Goal: Task Accomplishment & Management: Manage account settings

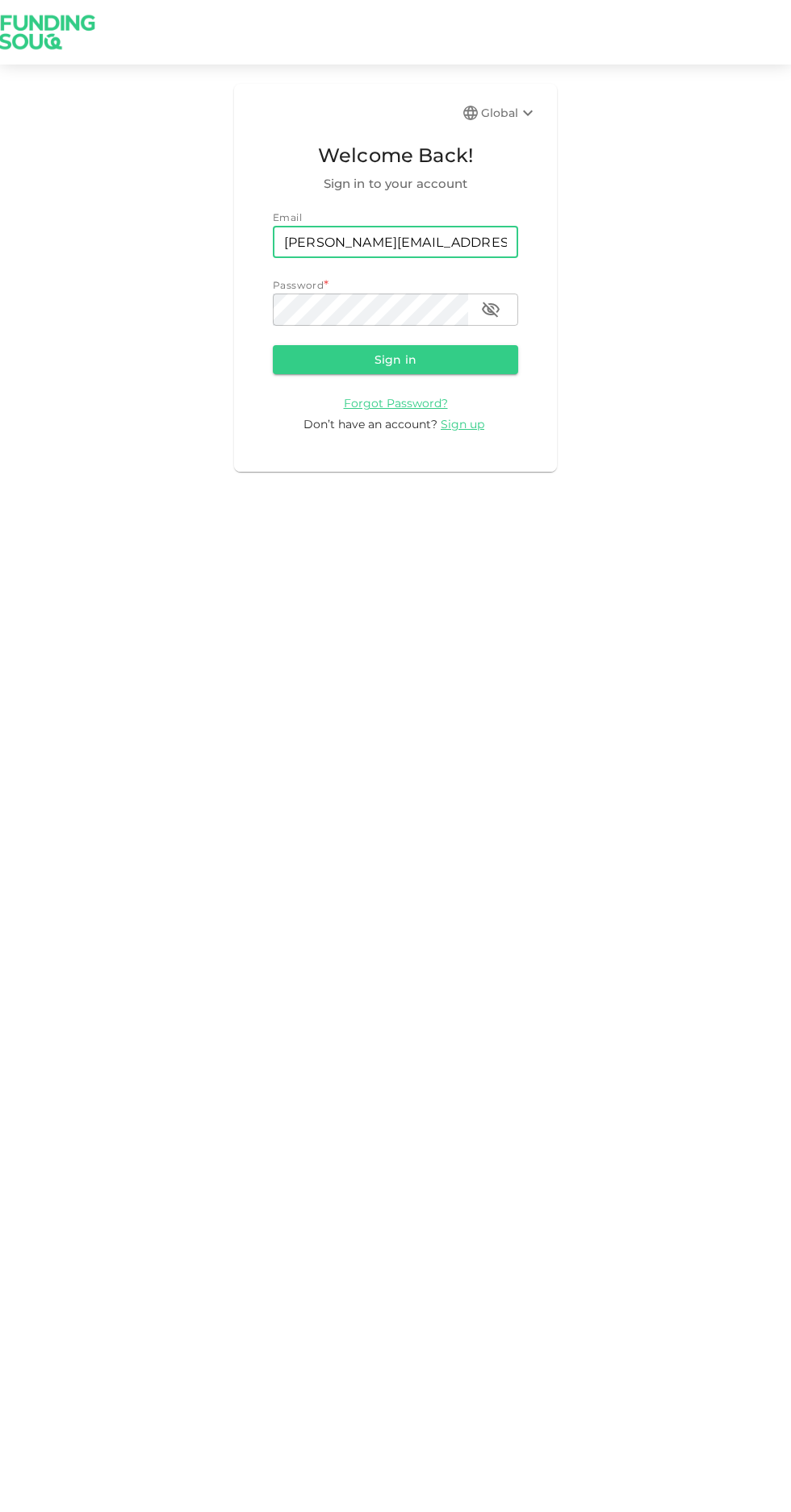
type input "[PERSON_NAME][EMAIL_ADDRESS][PERSON_NAME][PERSON_NAME][DOMAIN_NAME]"
click at [366, 353] on button "Sign in" at bounding box center [396, 359] width 246 height 29
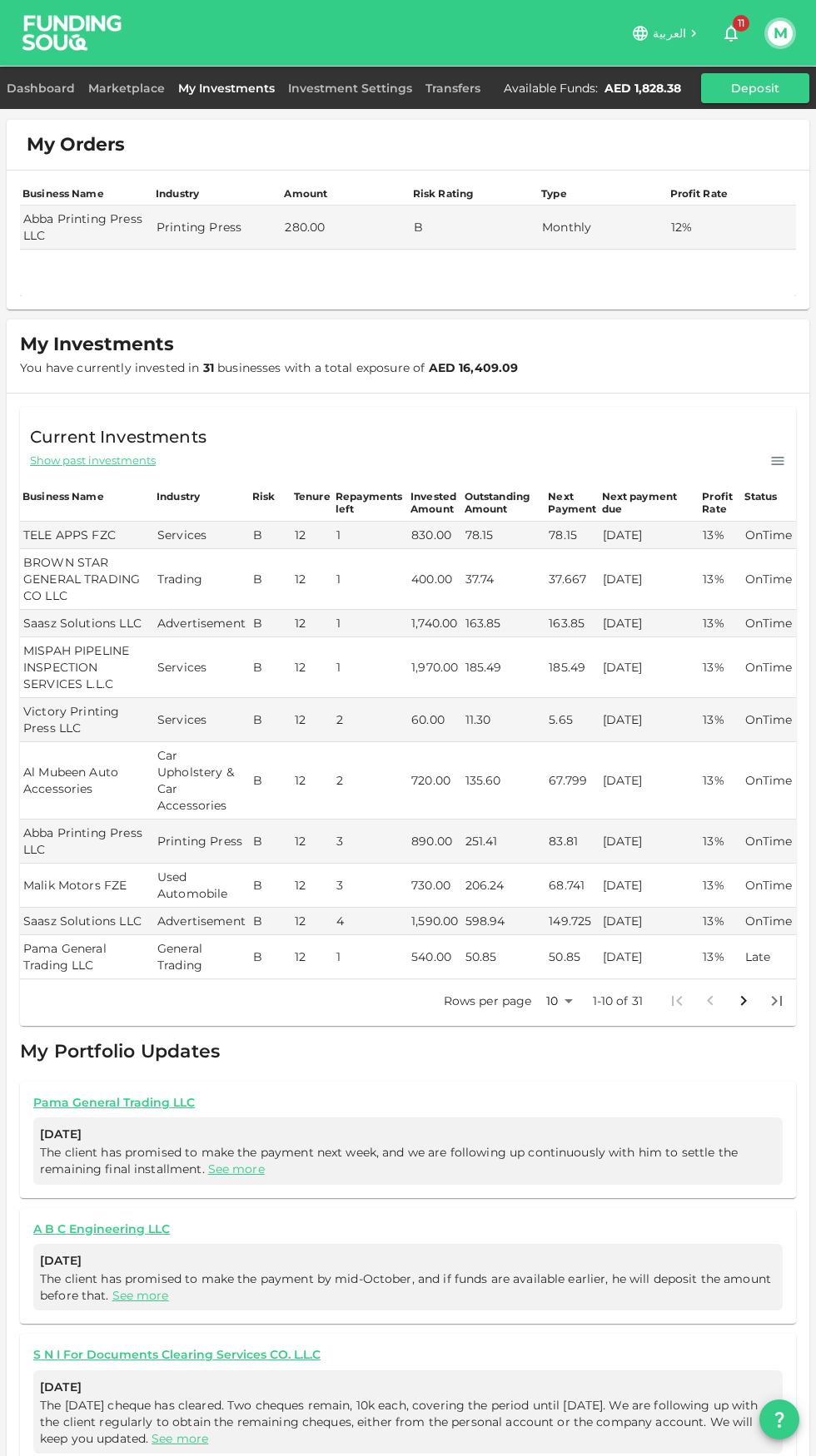
click at [133, 83] on link "Marketplace" at bounding box center [126, 87] width 90 height 15
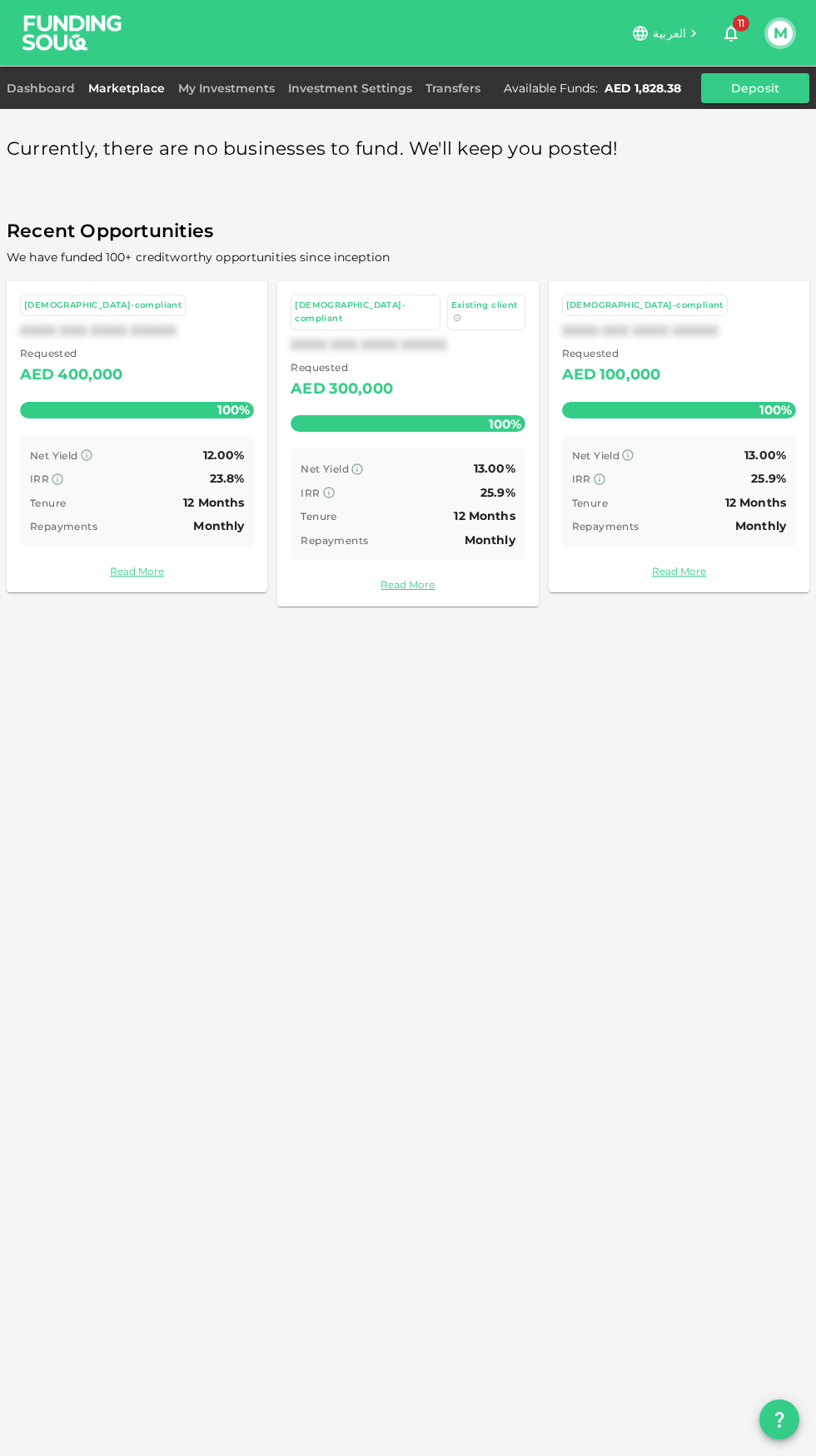
click at [49, 88] on link "Dashboard" at bounding box center [44, 87] width 75 height 15
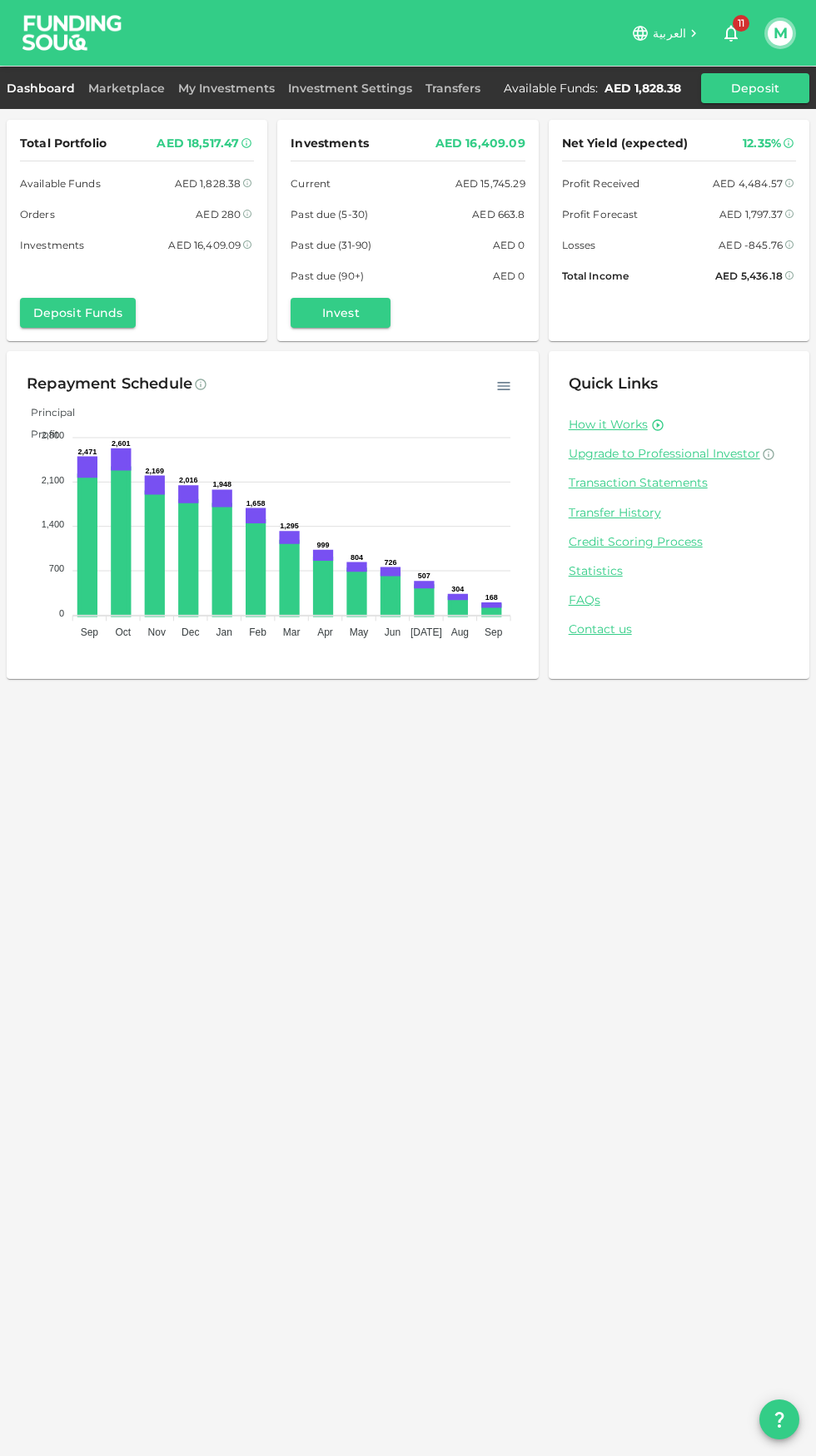
click at [221, 88] on link "My Investments" at bounding box center [226, 87] width 110 height 15
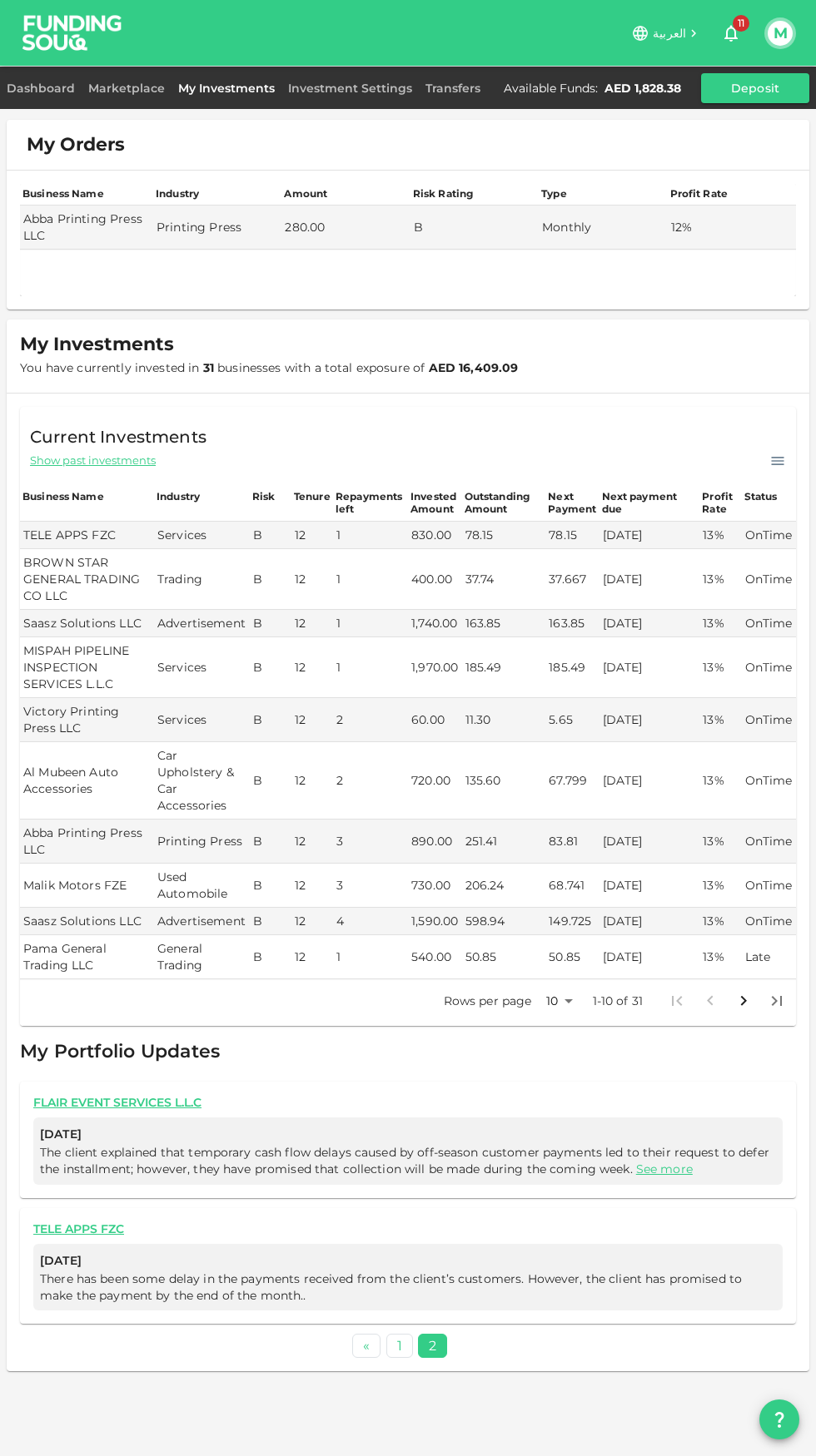
click at [553, 1000] on body "العربية 11 M Dashboard Marketplace My Investments Investment Settings Transfers…" at bounding box center [408, 728] width 816 height 1456
click at [561, 1119] on li "100" at bounding box center [559, 1116] width 50 height 30
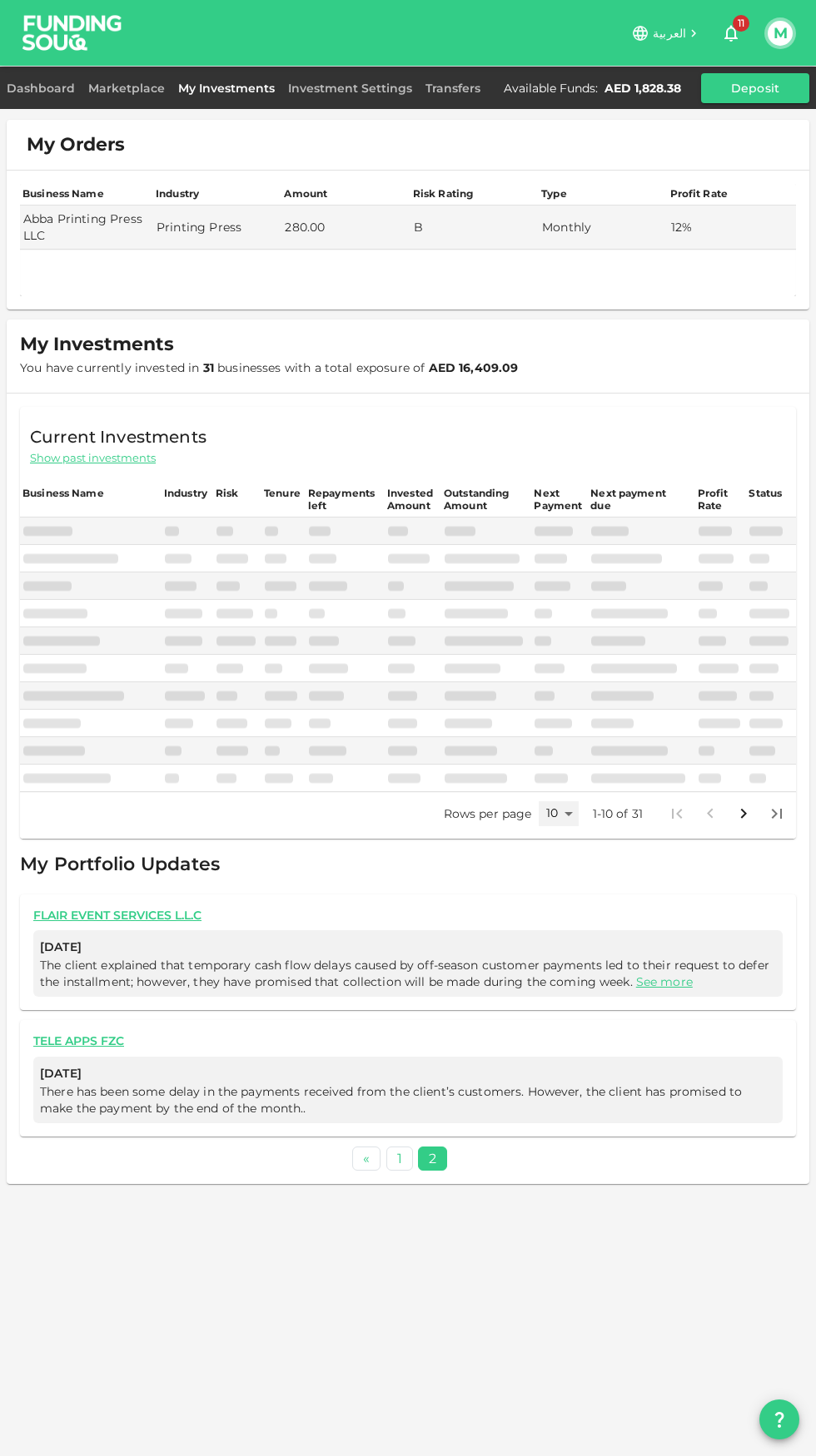
type input "100"
